Goal: Obtain resource: Download file/media

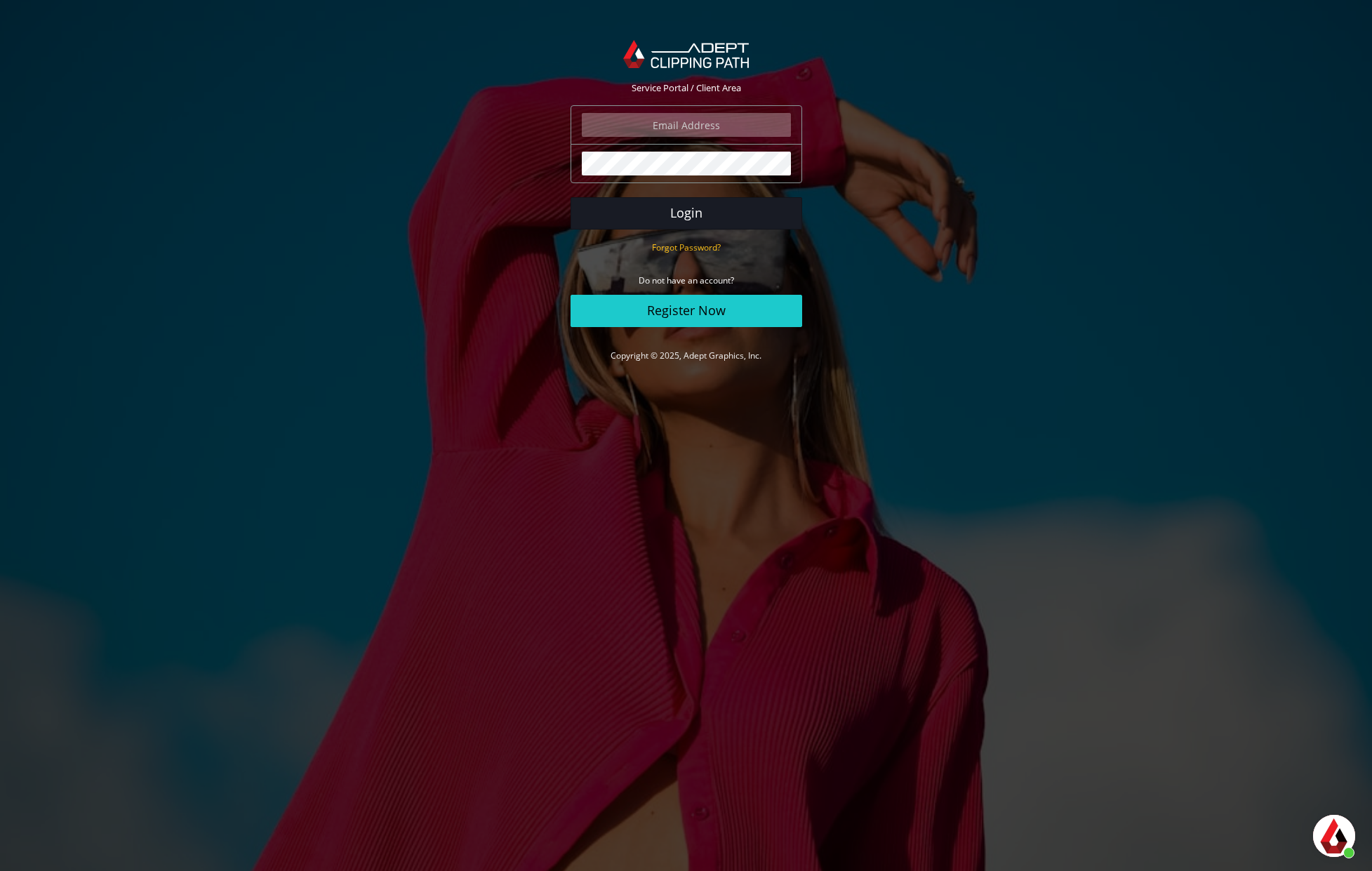
type input "isabelle@eightbit.se"
click at [701, 214] on button "Login" at bounding box center [686, 213] width 232 height 32
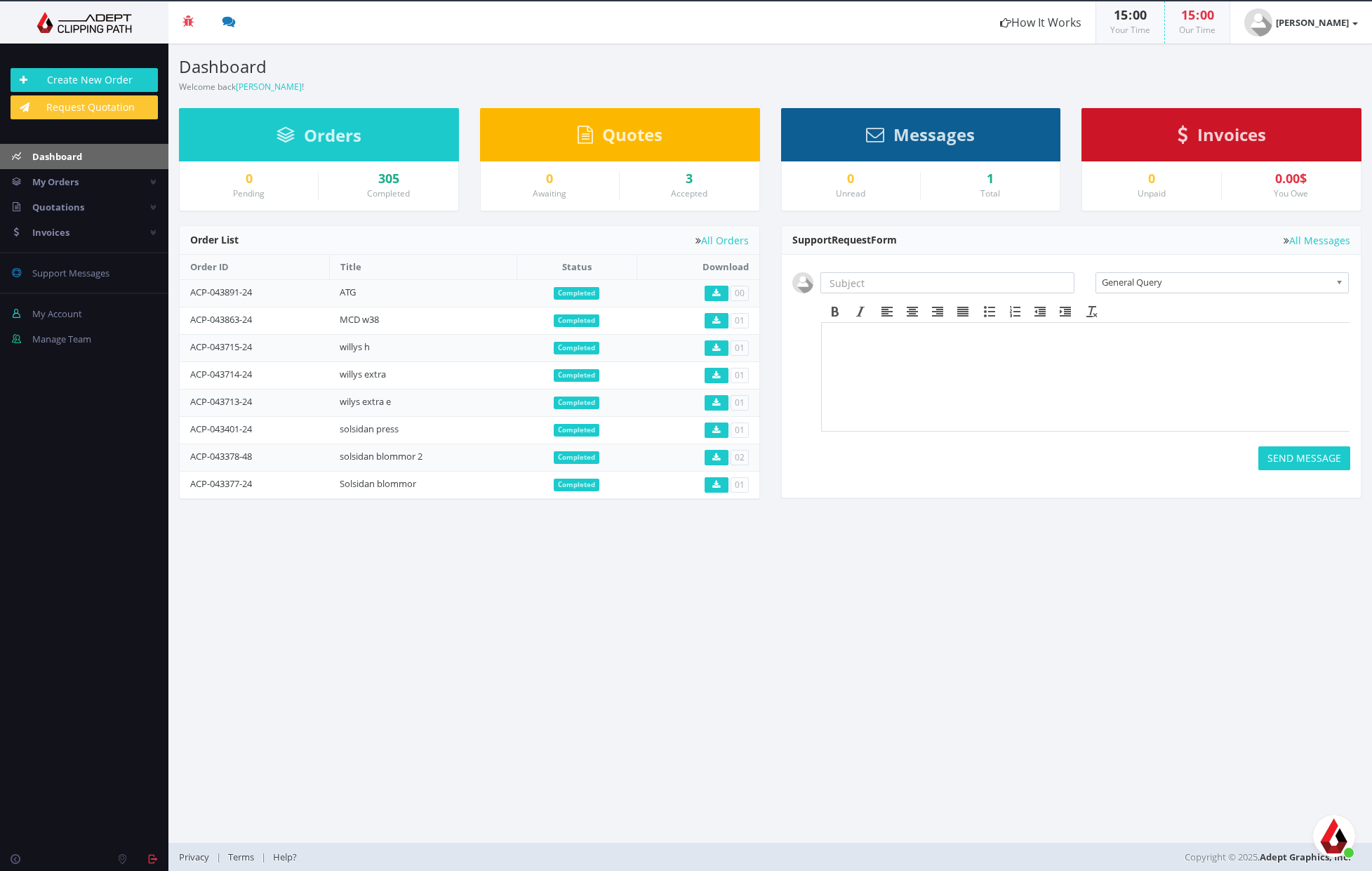
click at [704, 295] on td "00" at bounding box center [697, 293] width 122 height 27
click at [716, 298] on link at bounding box center [717, 294] width 24 height 16
